Goal: Information Seeking & Learning: Learn about a topic

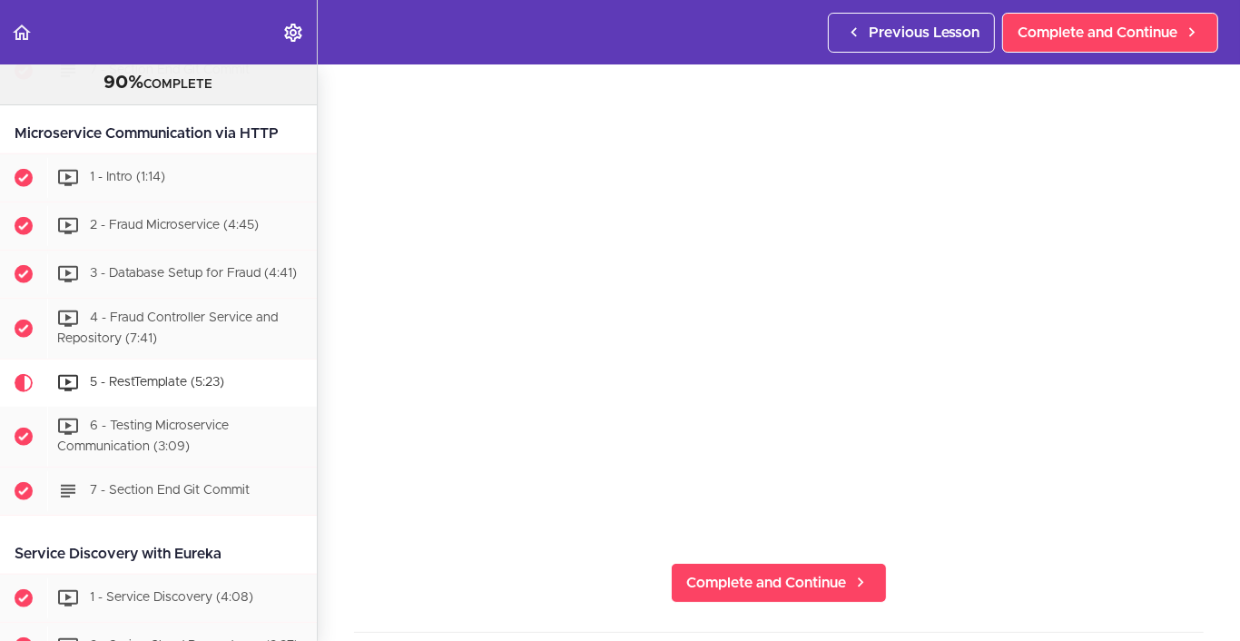
scroll to position [1059, 0]
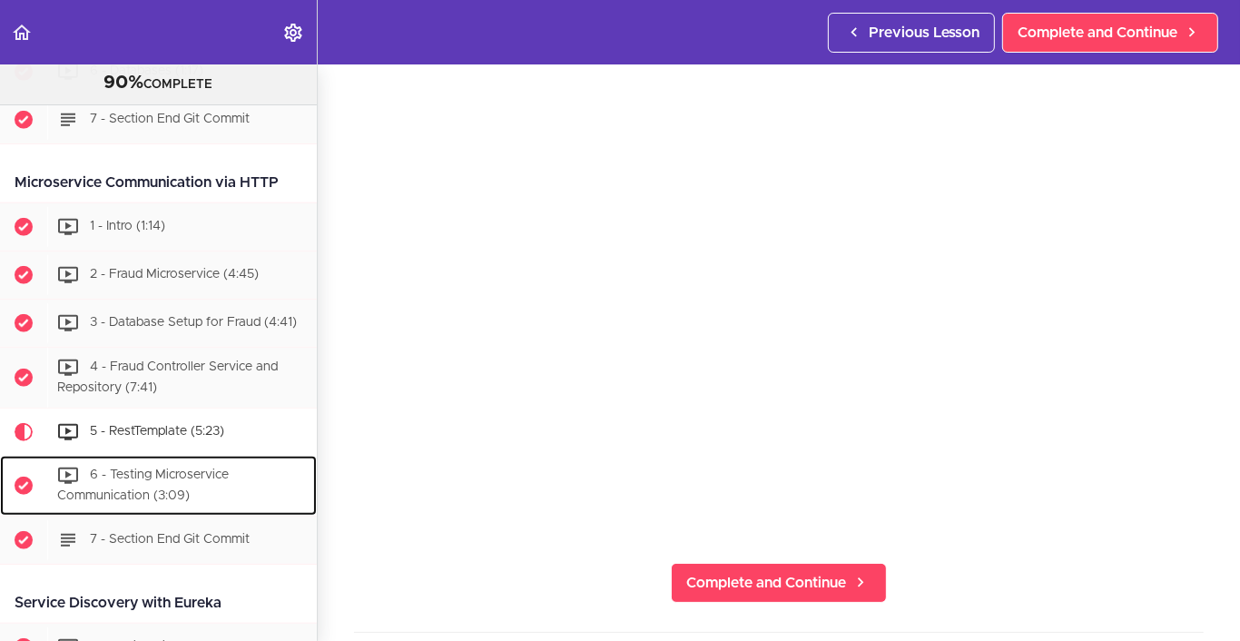
click at [194, 473] on span "6 - Testing Microservice Communication (3:09)" at bounding box center [143, 485] width 172 height 34
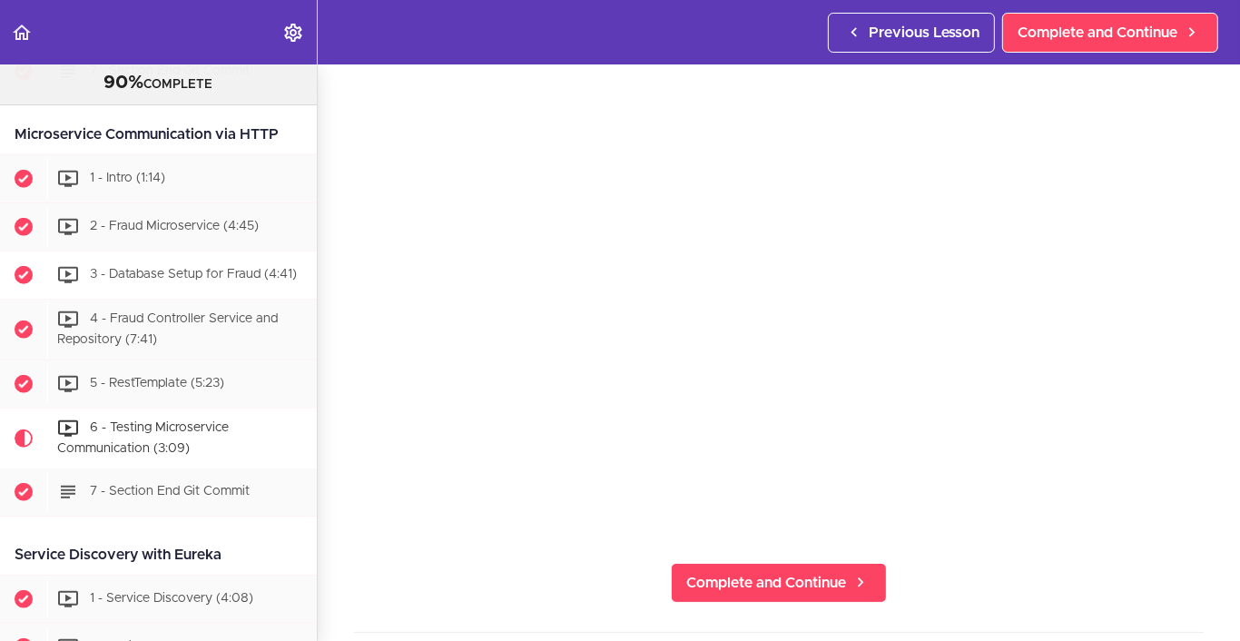
scroll to position [1198, 0]
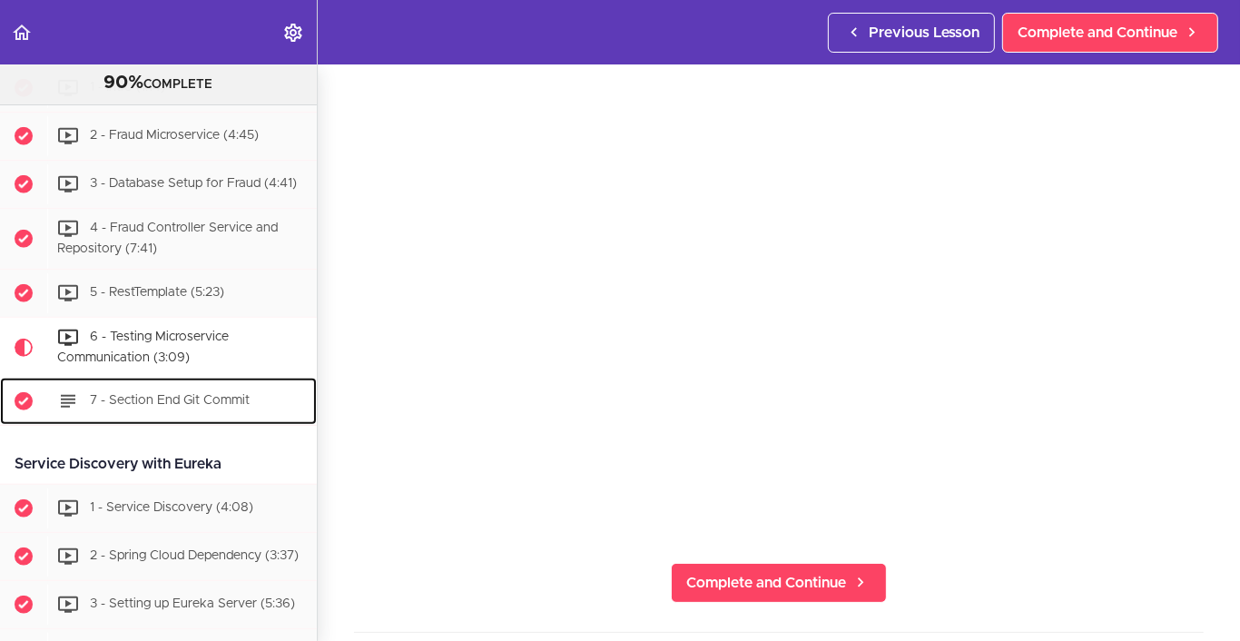
click at [179, 403] on span "7 - Section End Git Commit" at bounding box center [170, 400] width 160 height 13
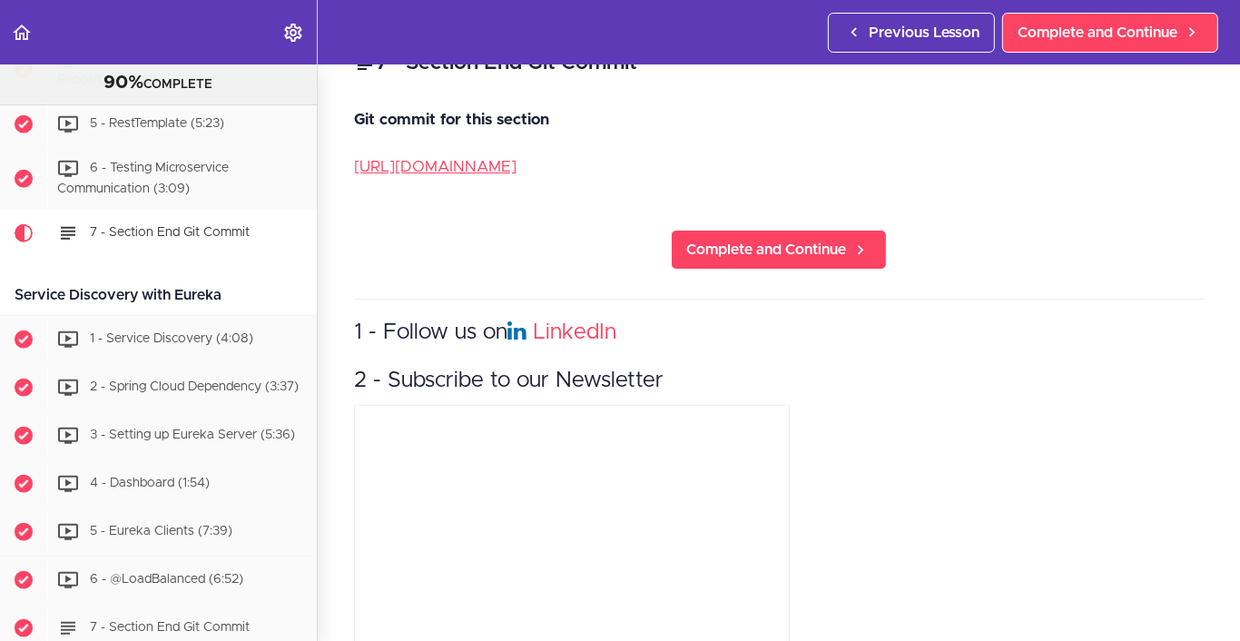
scroll to position [1349, 0]
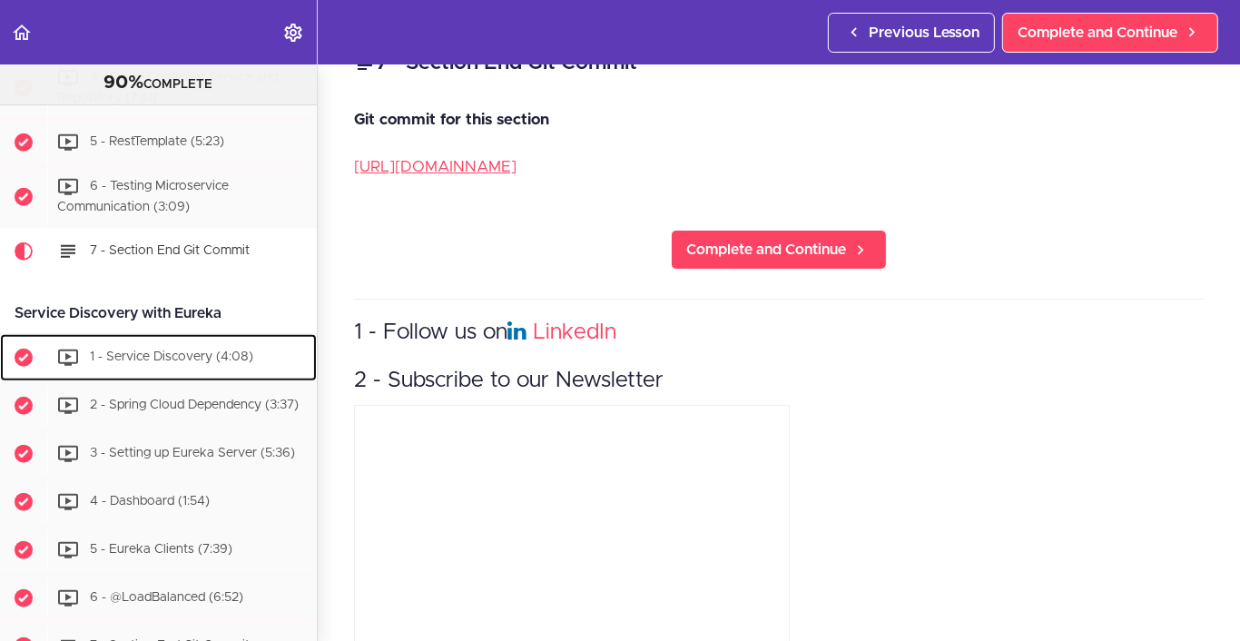
click at [177, 353] on span "1 - Service Discovery (4:08)" at bounding box center [171, 356] width 163 height 13
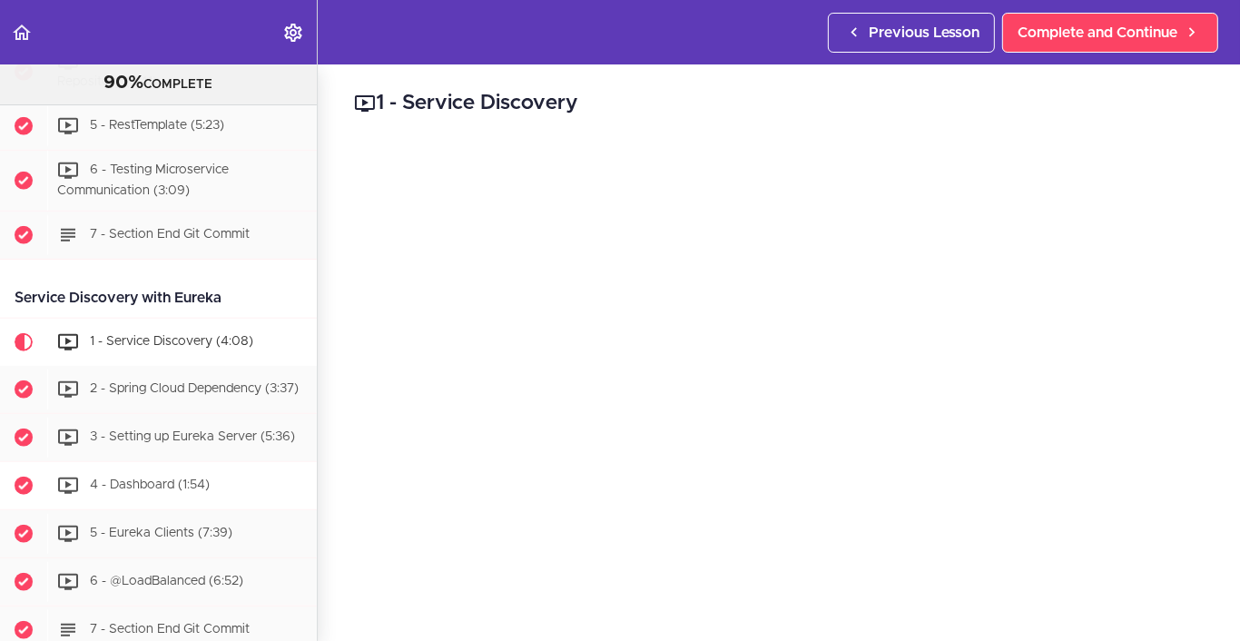
scroll to position [1456, 0]
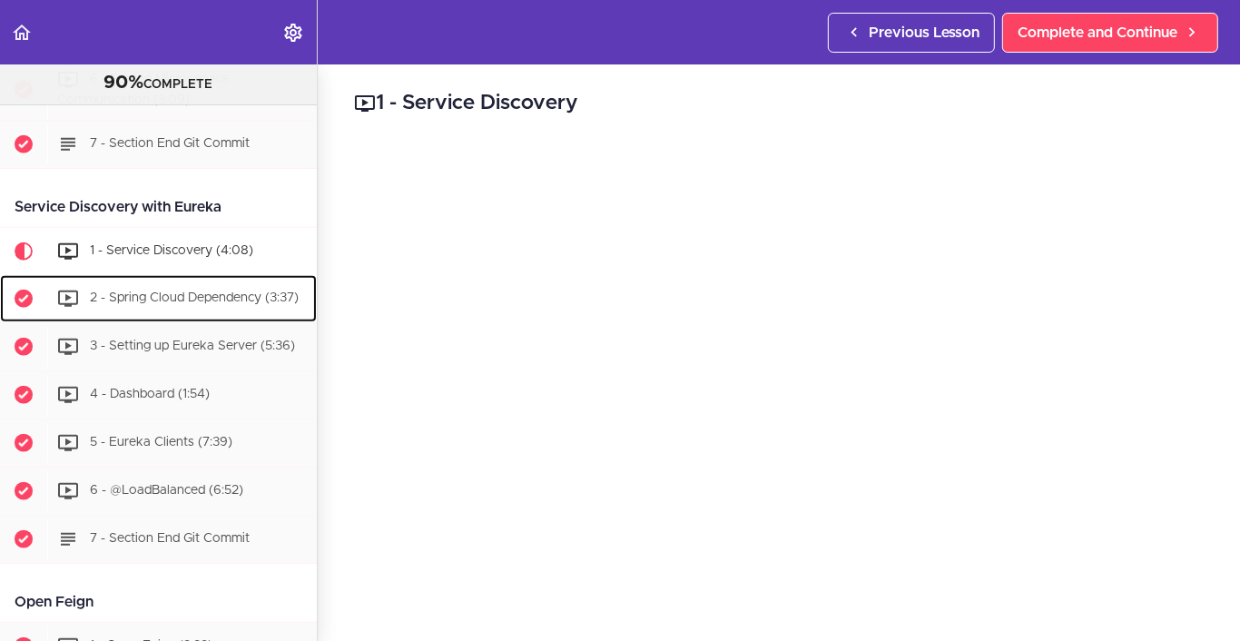
click at [241, 298] on div "2 - Spring Cloud Dependency (3:37)" at bounding box center [182, 299] width 270 height 40
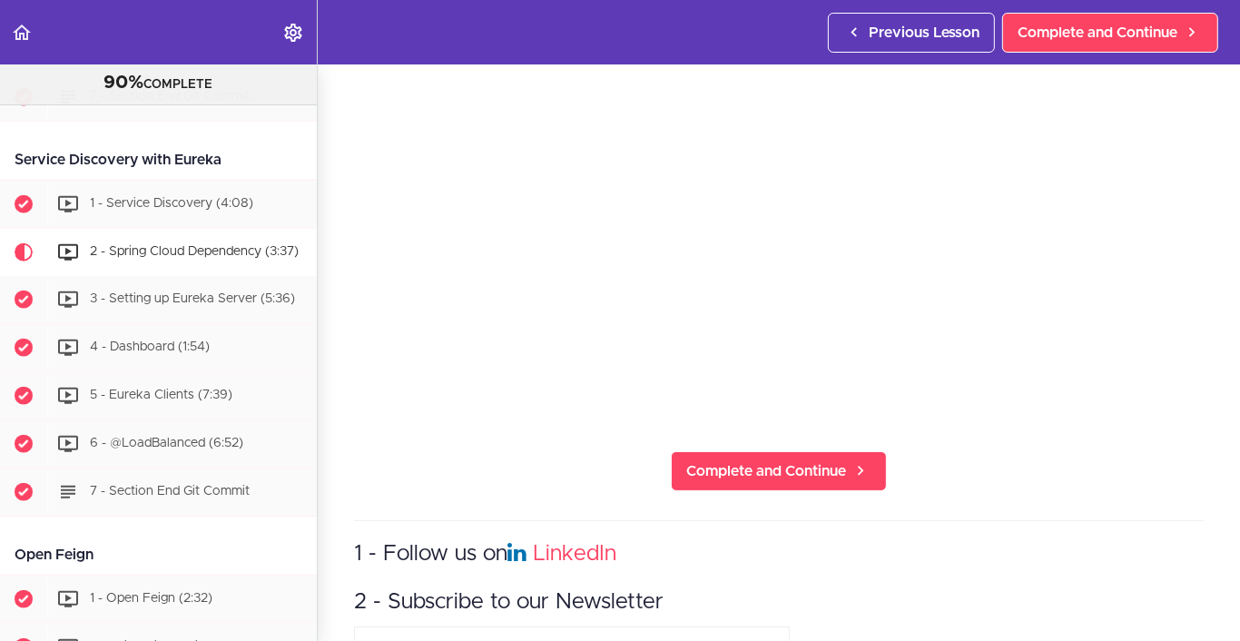
scroll to position [182, 0]
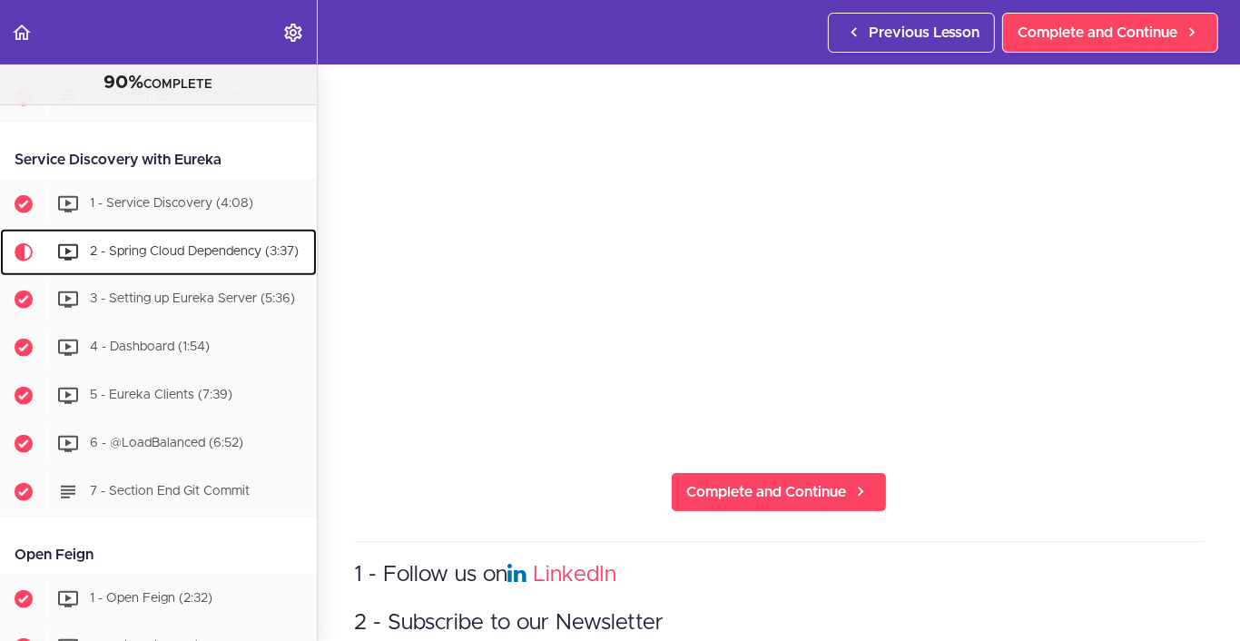
click at [241, 245] on span "2 - Spring Cloud Dependency (3:37)" at bounding box center [194, 251] width 209 height 13
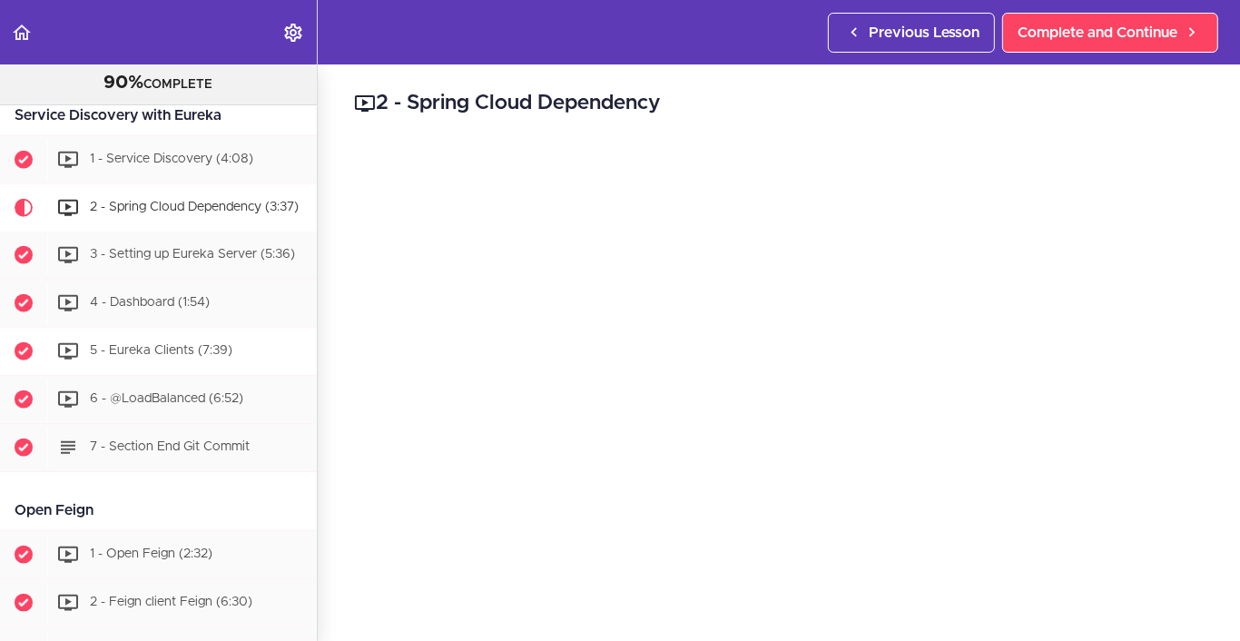
scroll to position [1503, 0]
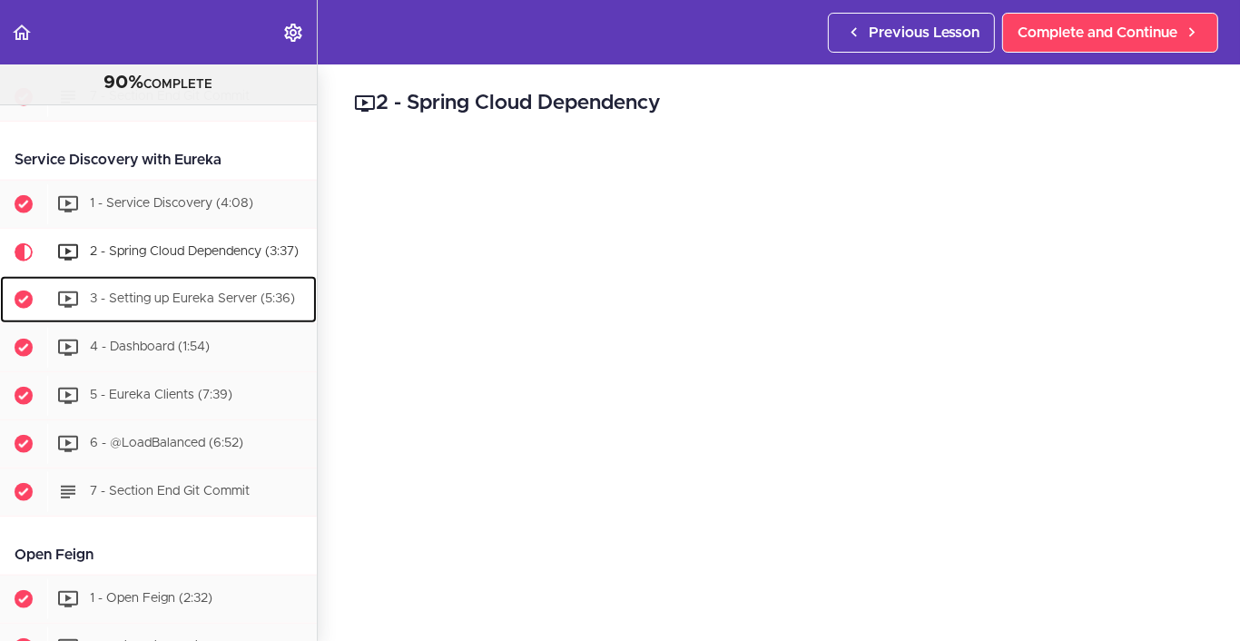
click at [254, 299] on span "3 - Setting up Eureka Server (5:36)" at bounding box center [192, 298] width 205 height 13
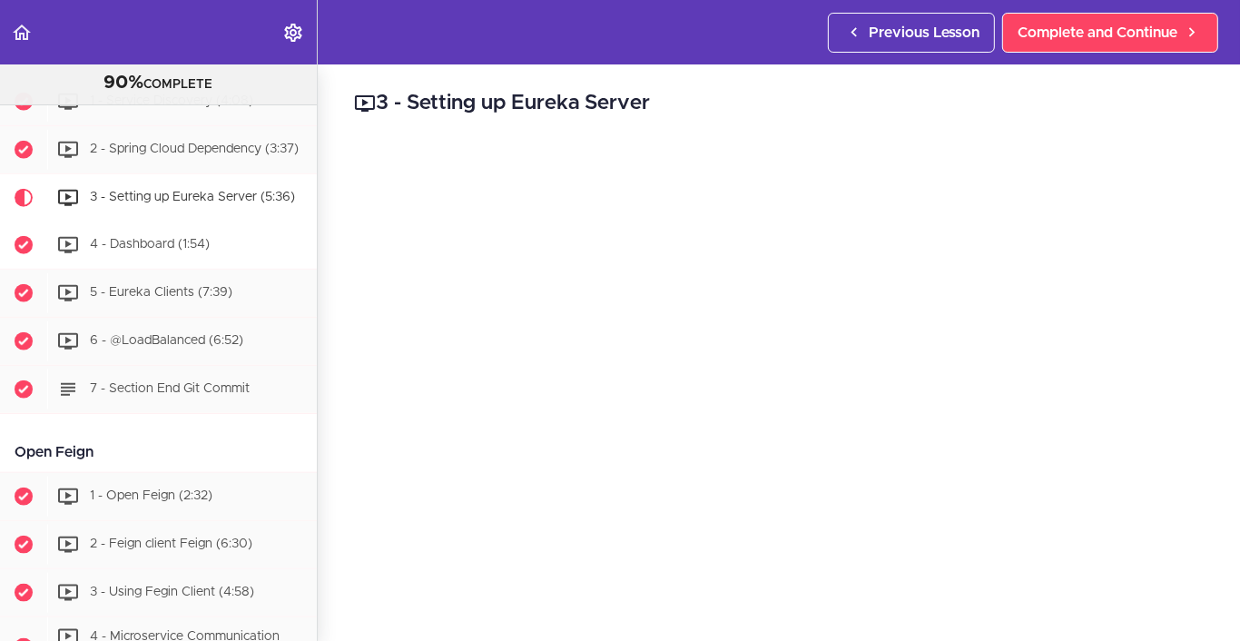
scroll to position [1564, 0]
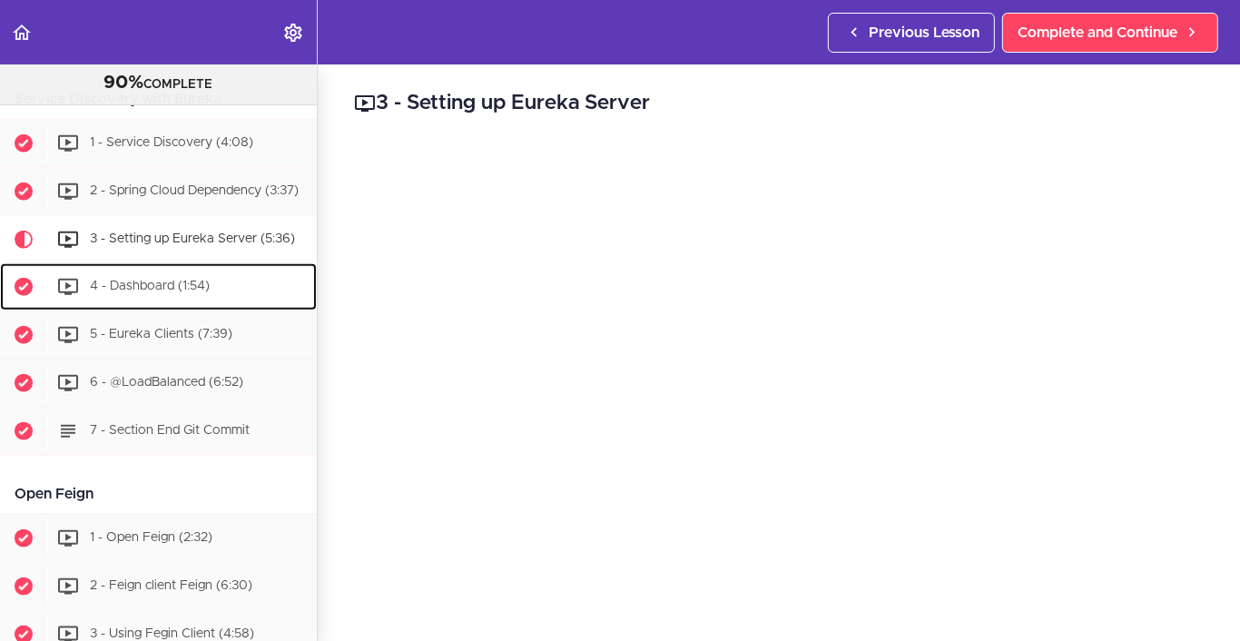
click at [191, 285] on div "4 - Dashboard (1:54)" at bounding box center [182, 287] width 270 height 40
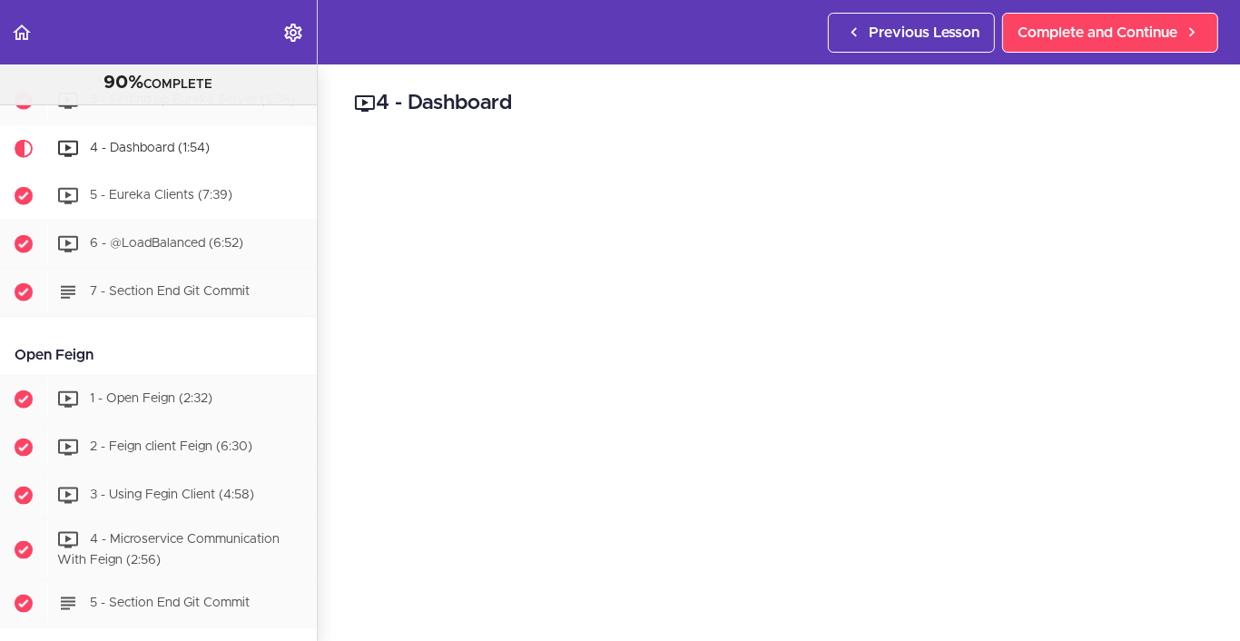
scroll to position [1612, 0]
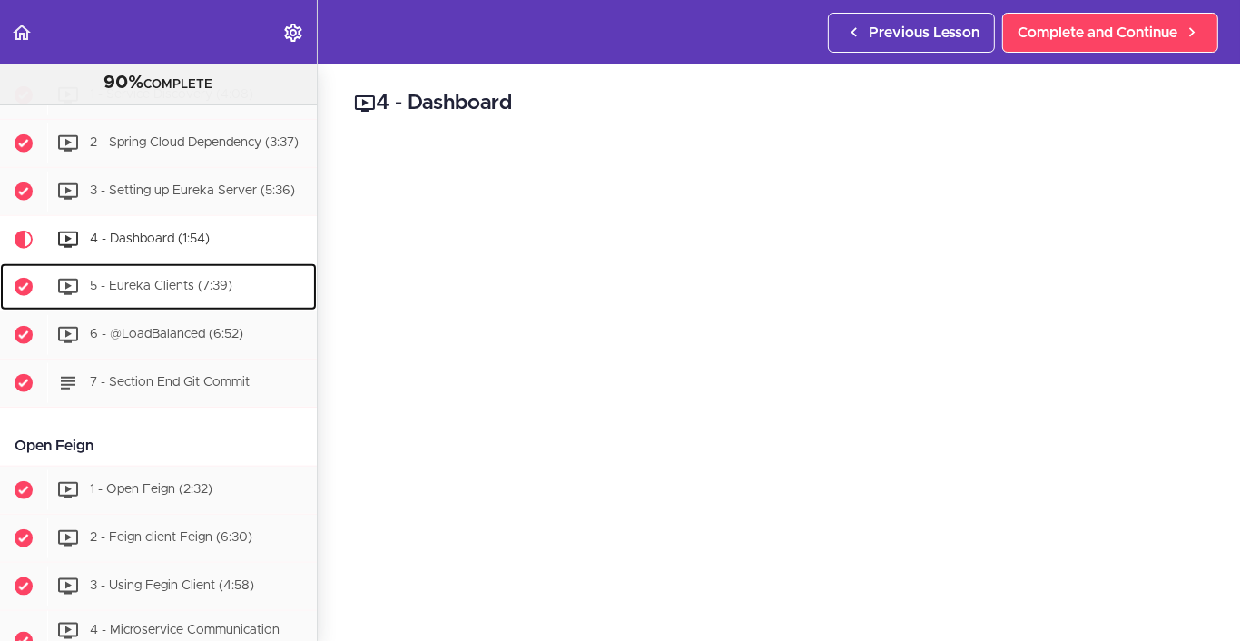
click at [195, 304] on div "5 - Eureka Clients (7:39)" at bounding box center [182, 287] width 270 height 40
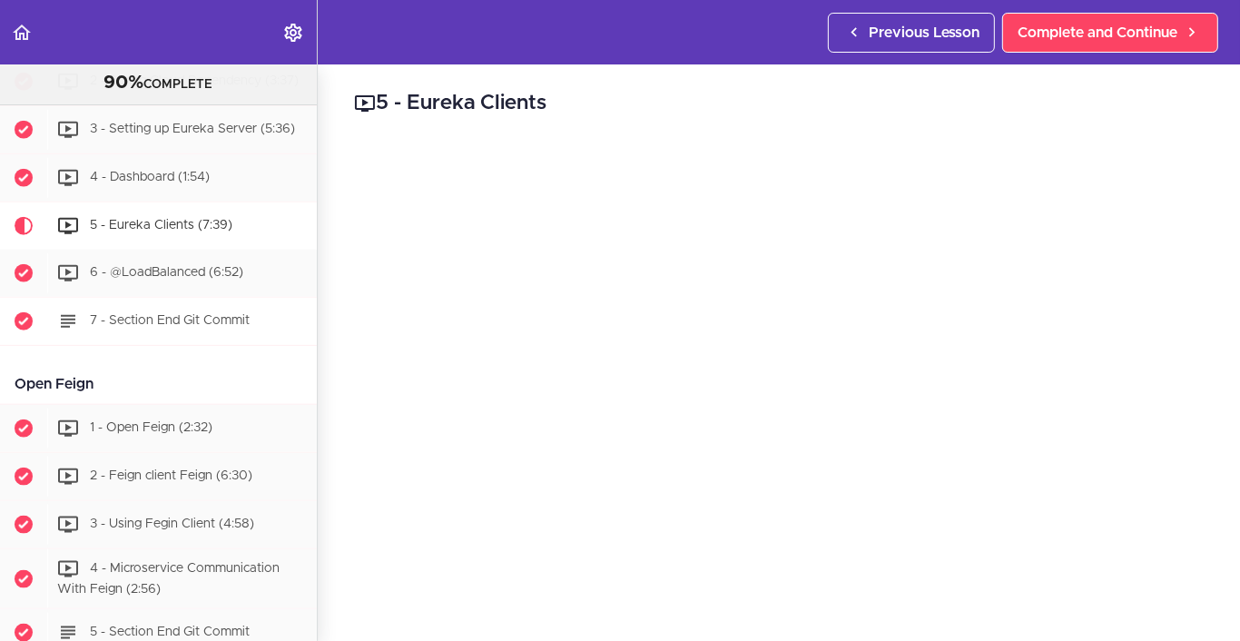
scroll to position [1659, 0]
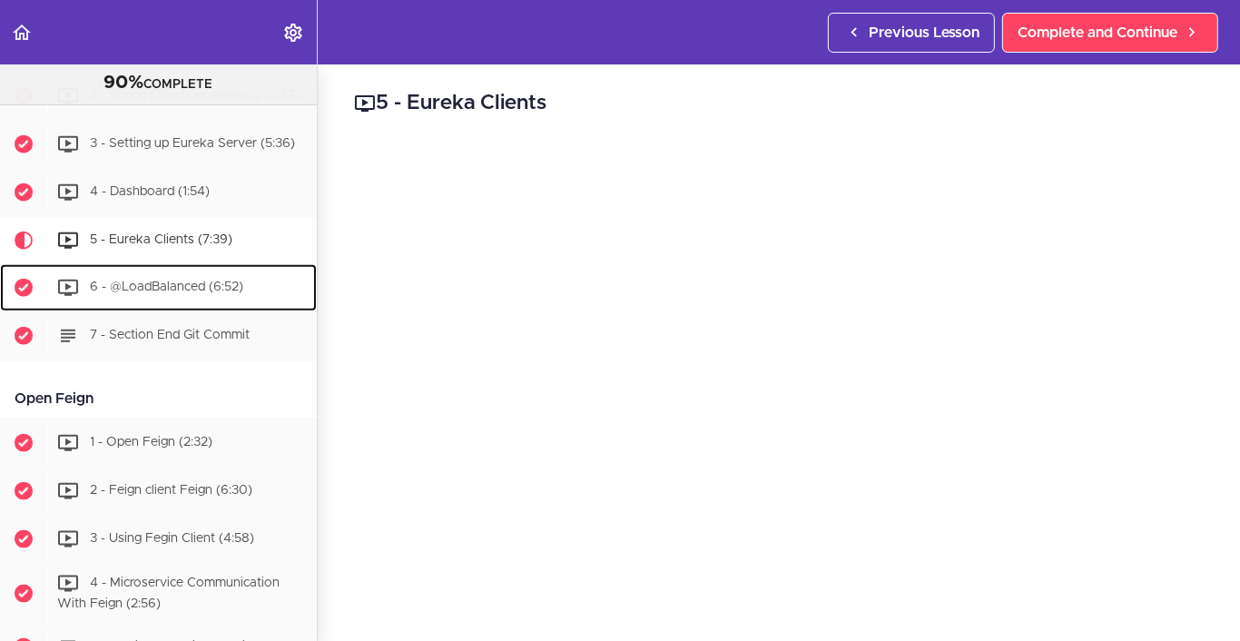
click at [179, 293] on span "6 - @LoadBalanced (6:52)" at bounding box center [166, 286] width 153 height 13
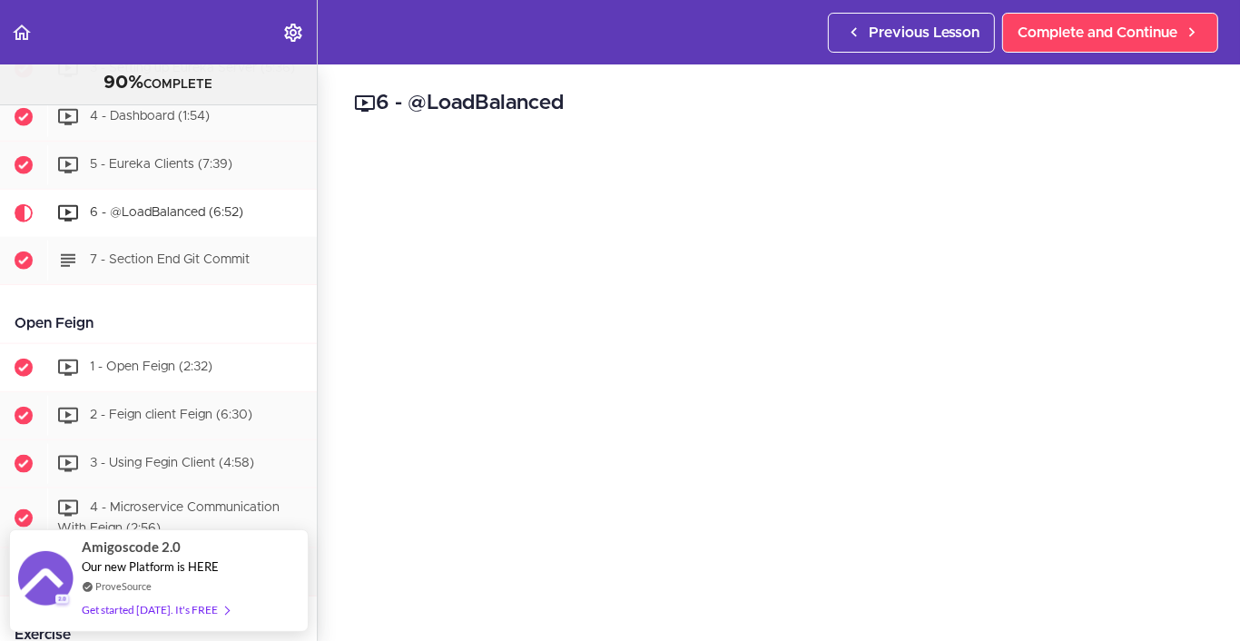
scroll to position [1708, 0]
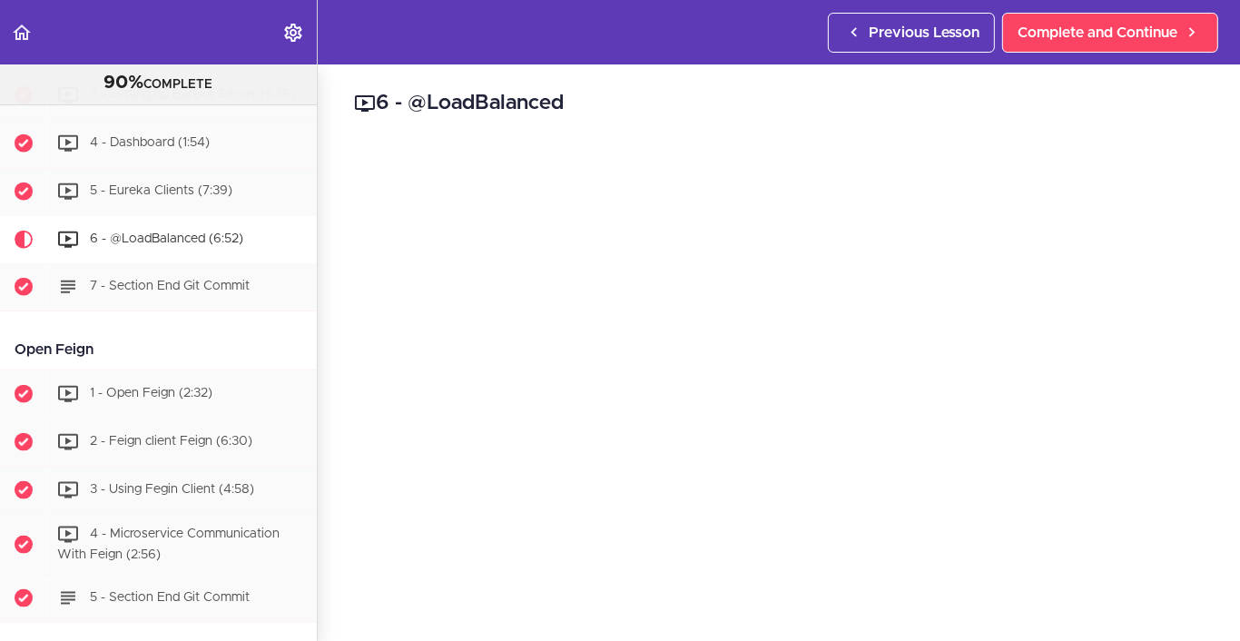
click at [911, 94] on h2 "6 - @LoadBalanced" at bounding box center [779, 103] width 850 height 31
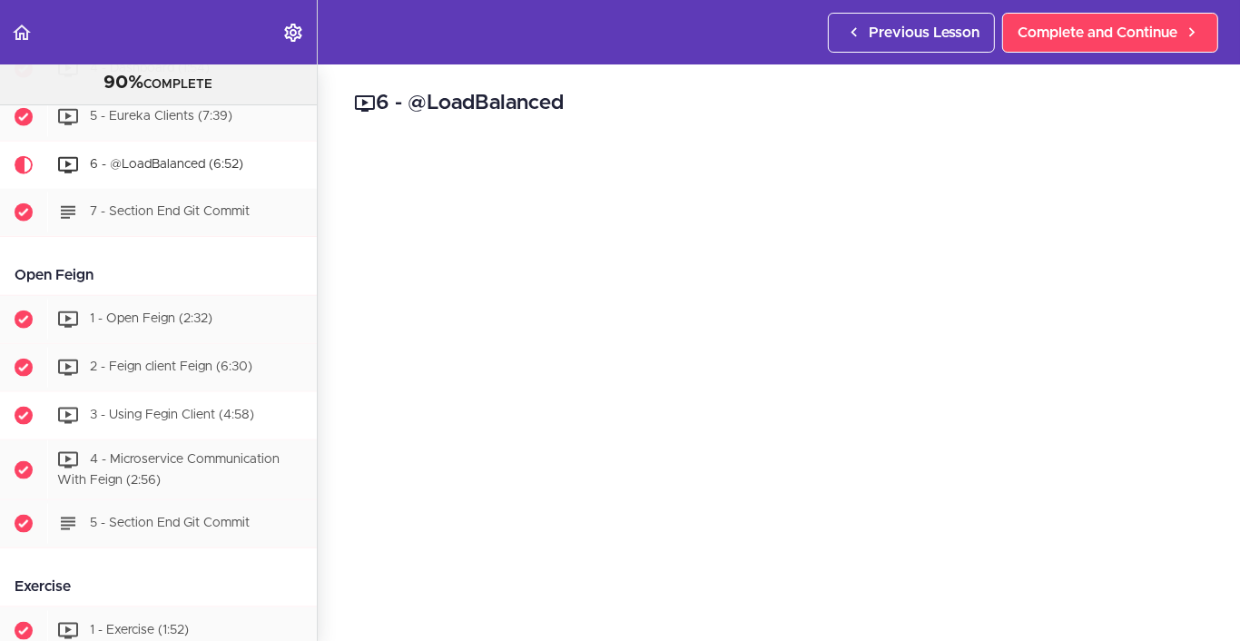
scroll to position [1799, 0]
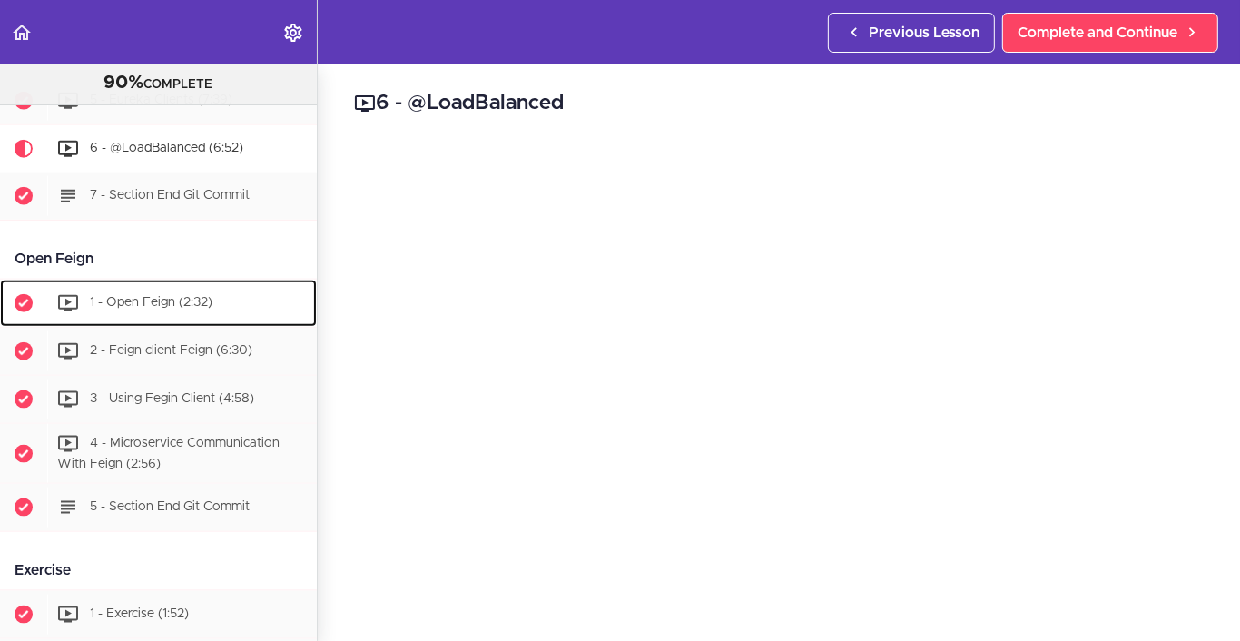
click at [185, 304] on span "1 - Open Feign (2:32)" at bounding box center [151, 302] width 123 height 13
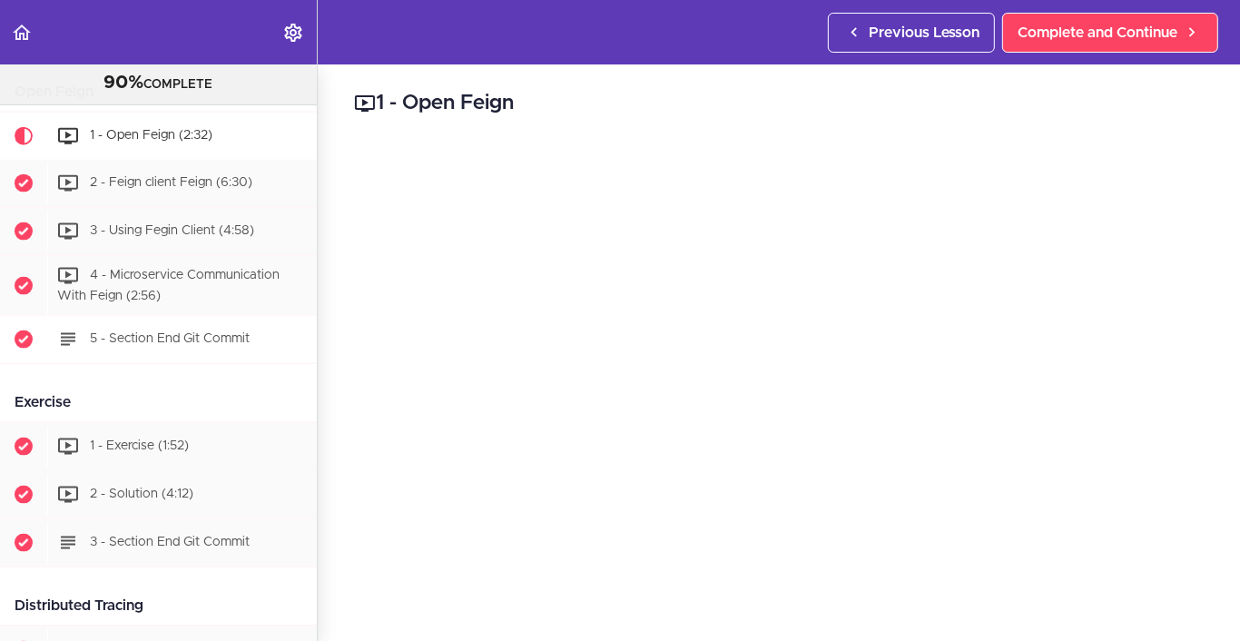
scroll to position [1953, 0]
